Goal: Navigation & Orientation: Find specific page/section

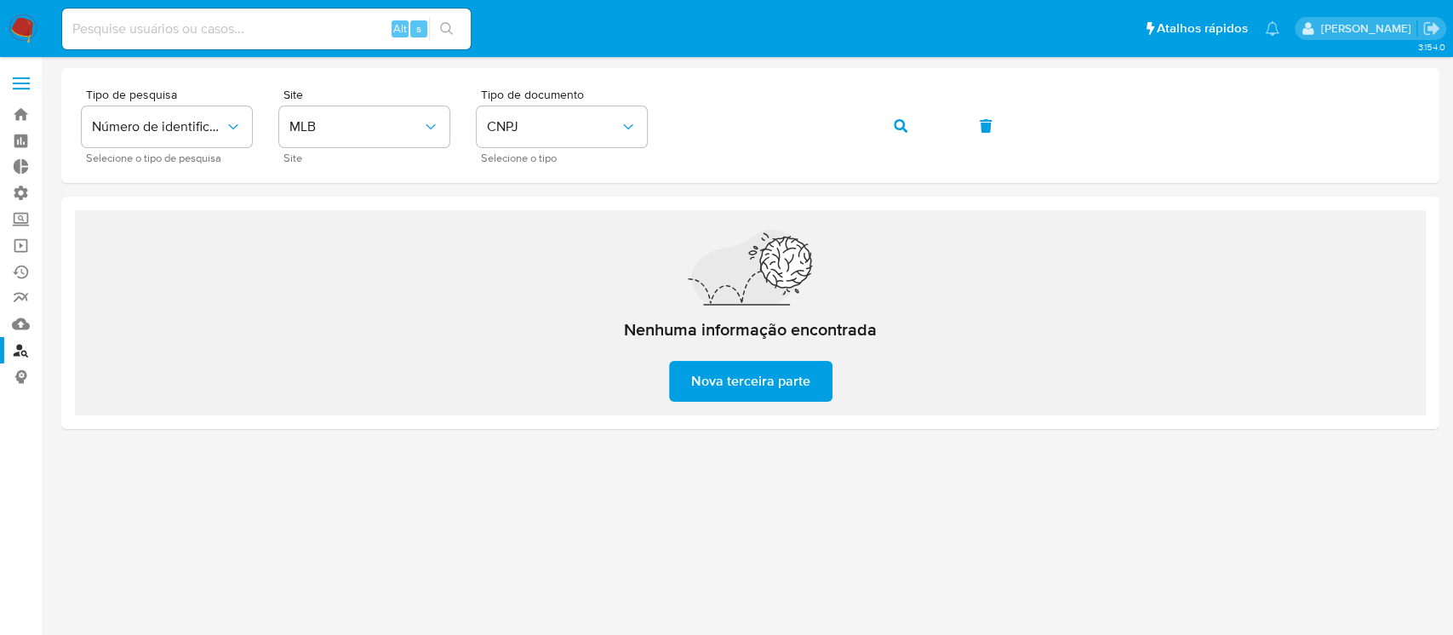
click at [15, 111] on link "Bandeja" at bounding box center [101, 114] width 203 height 26
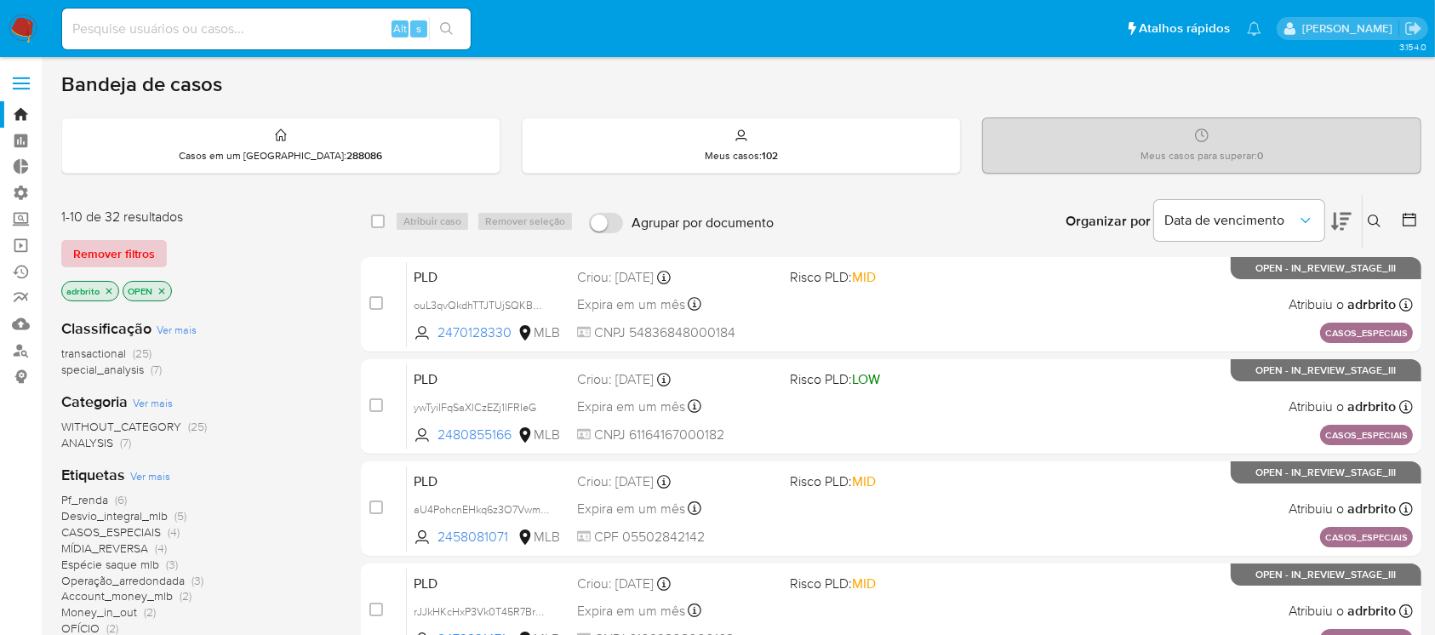
click at [133, 248] on span "Remover filtros" at bounding box center [114, 254] width 82 height 24
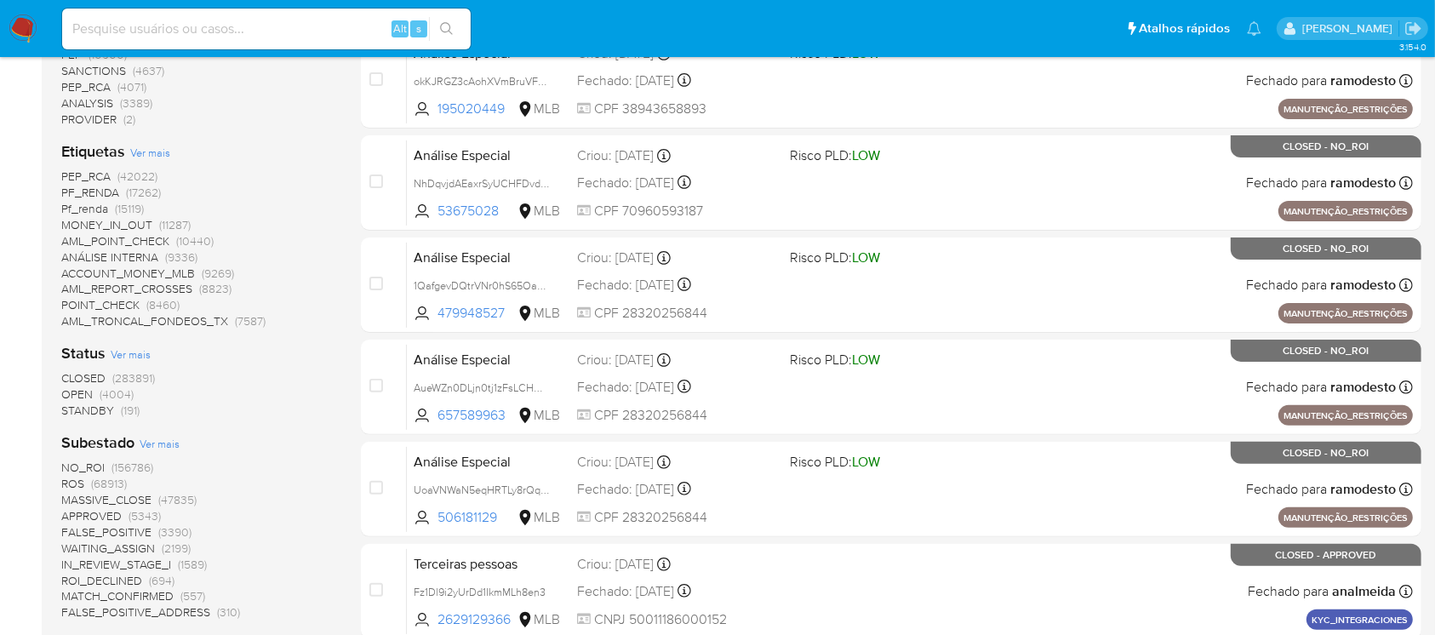
scroll to position [431, 0]
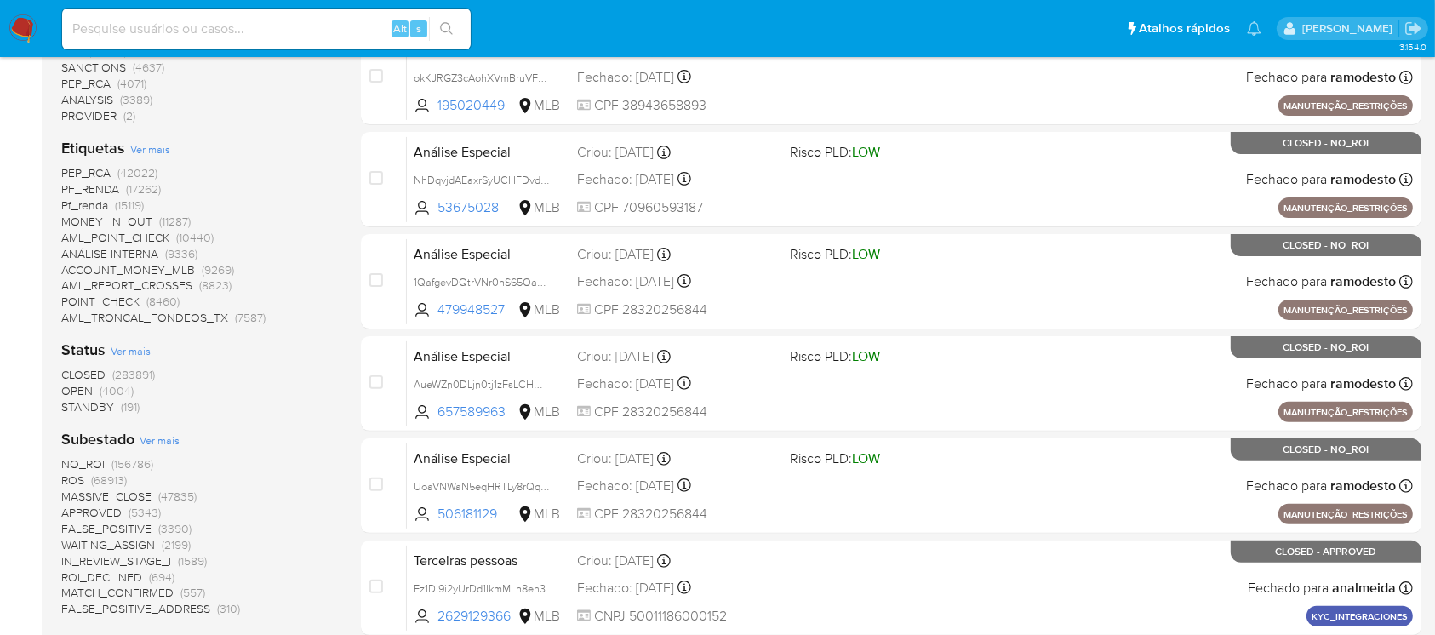
click at [82, 384] on span "OPEN" at bounding box center [76, 390] width 31 height 17
